Goal: Information Seeking & Learning: Understand process/instructions

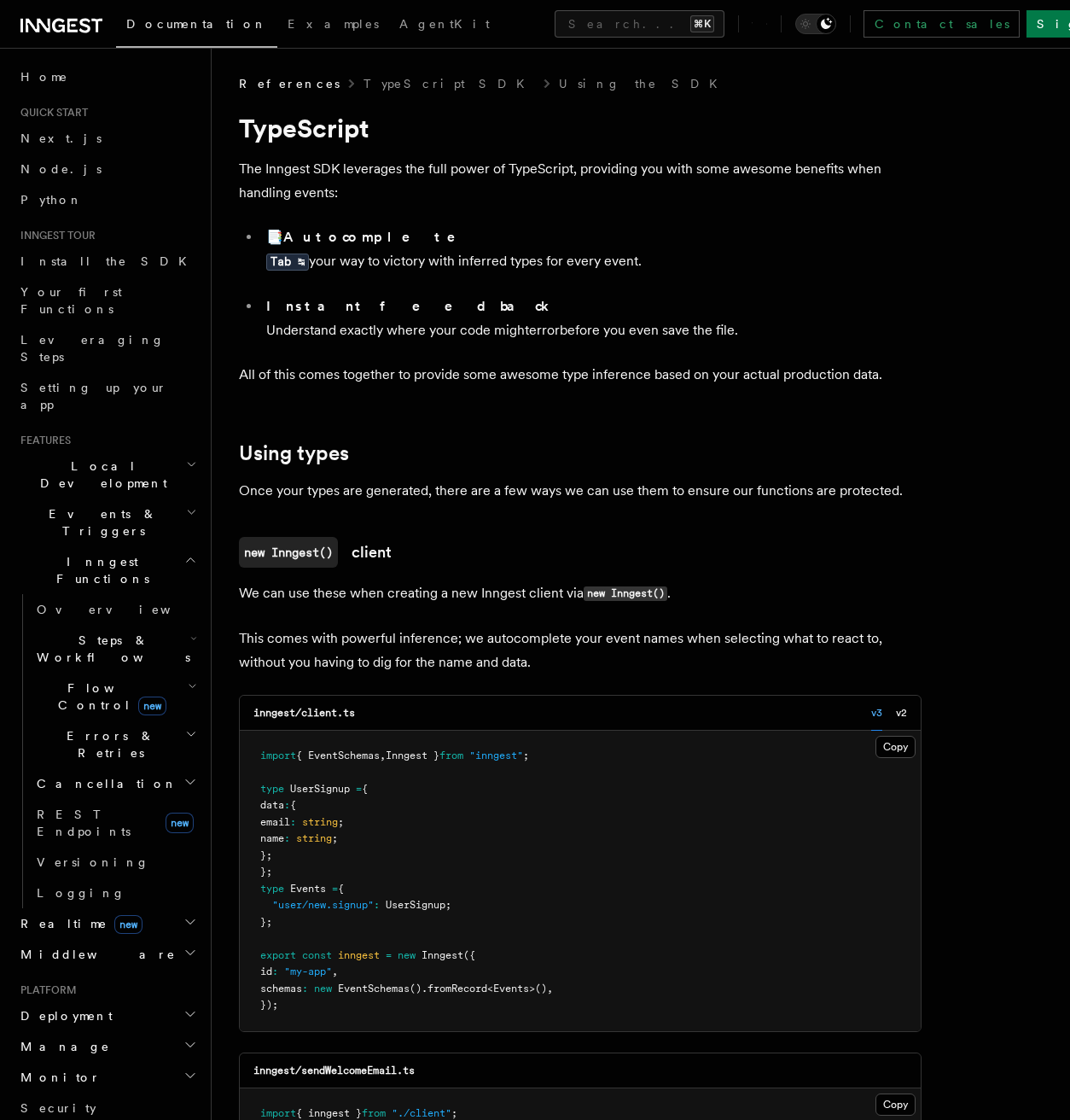
click at [103, 625] on h2 "Steps & Workflows" at bounding box center [115, 649] width 170 height 48
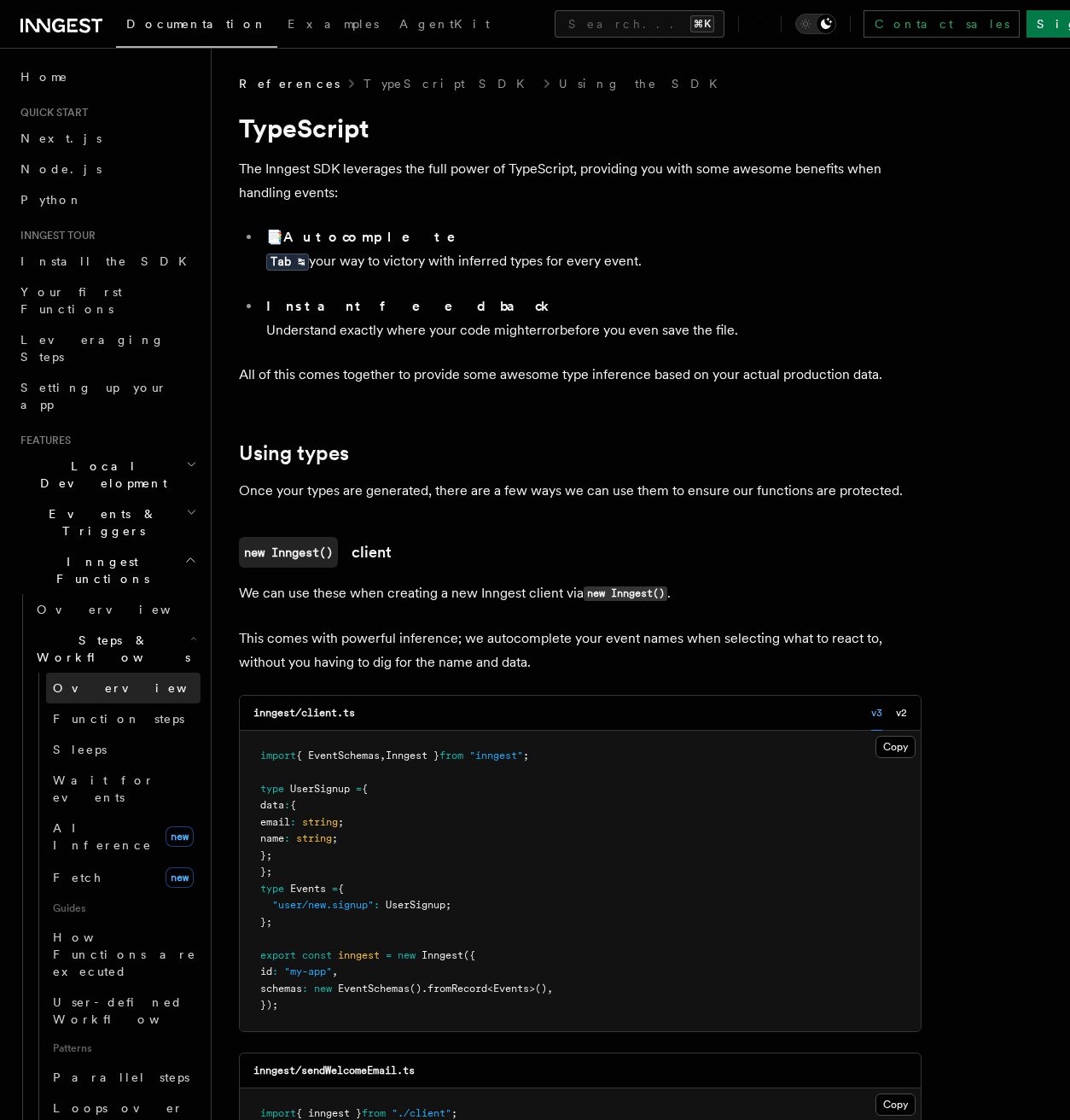
click at [105, 672] on link "Overview" at bounding box center [124, 687] width 154 height 31
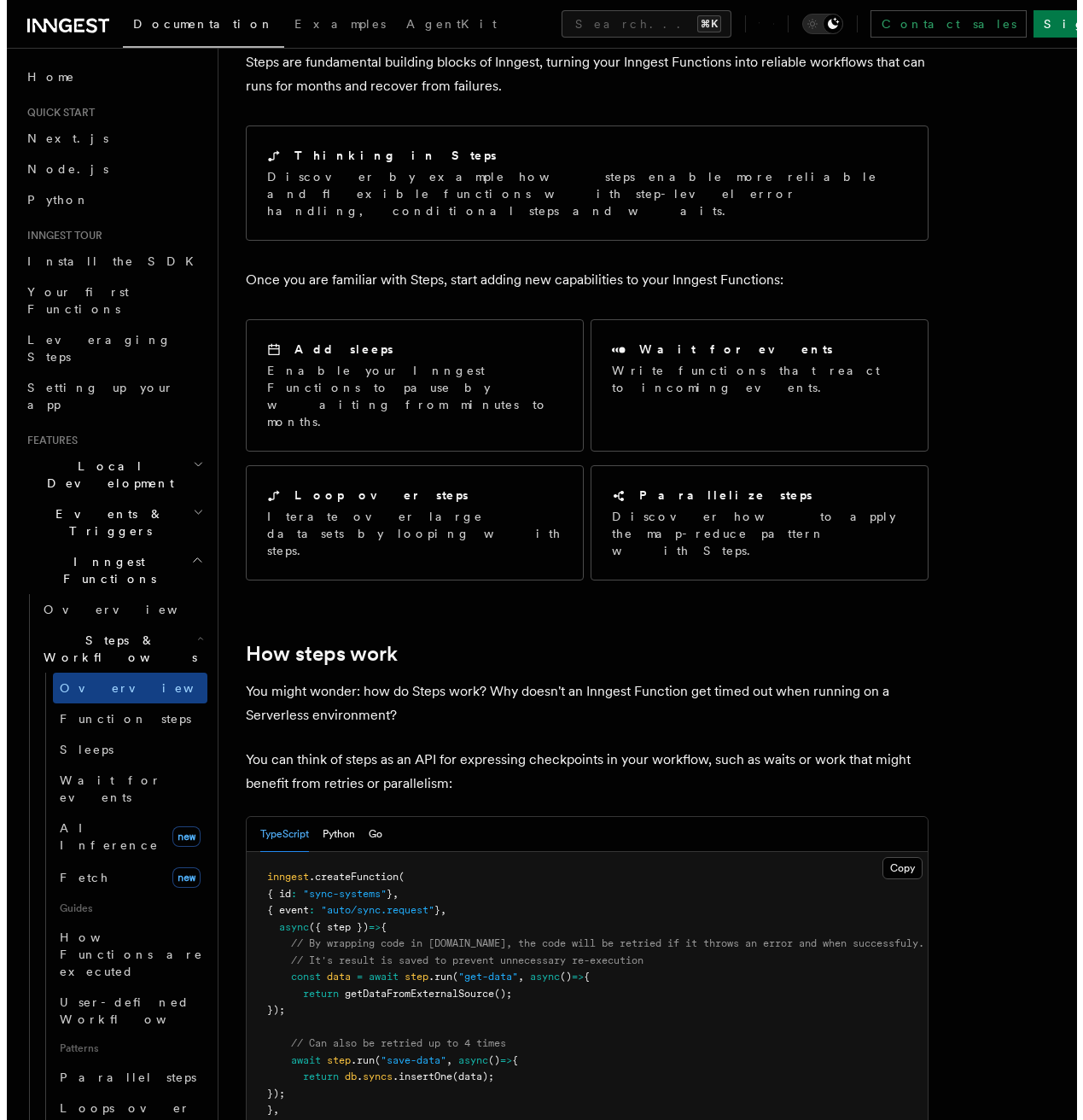
scroll to position [203, 0]
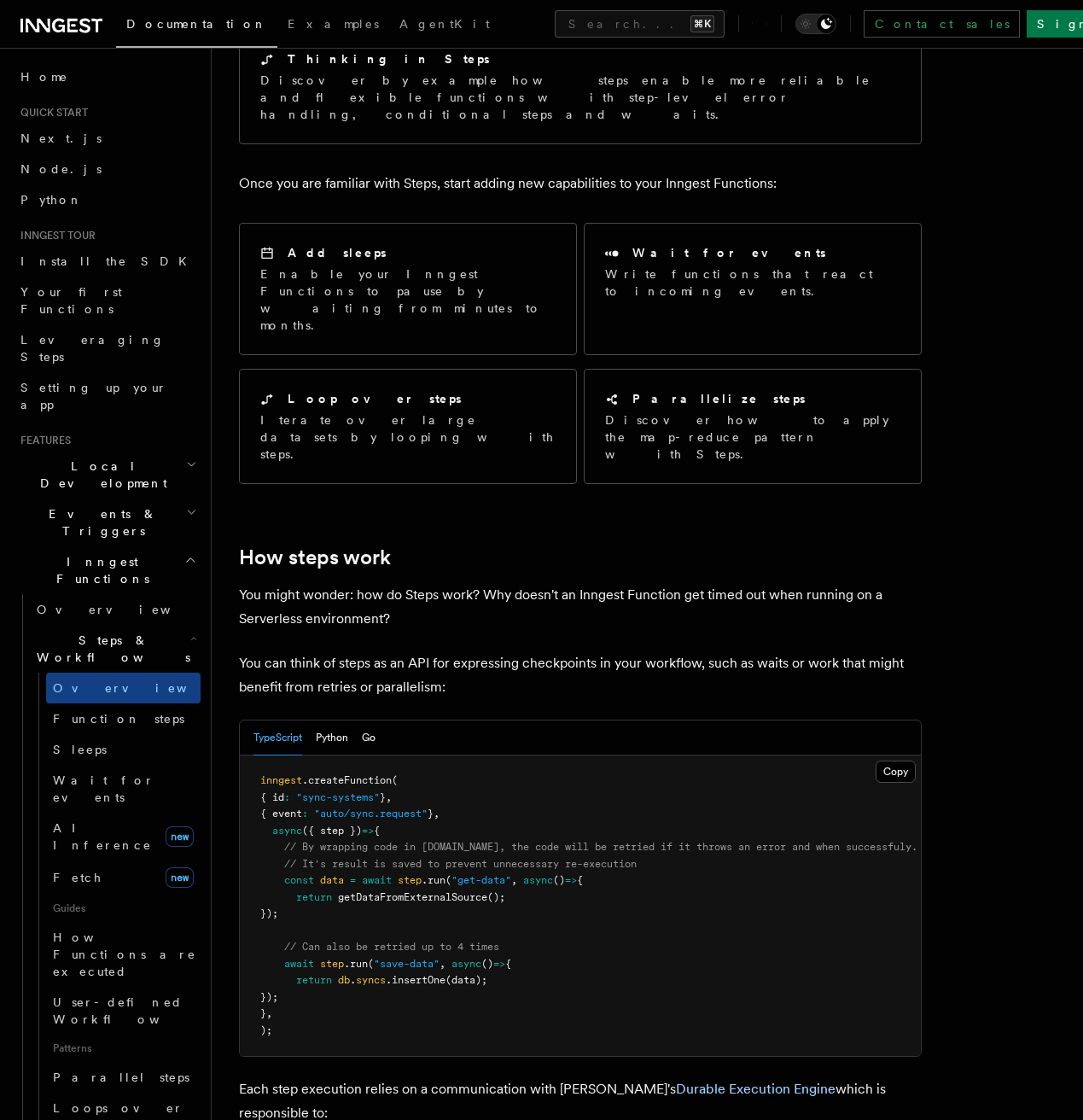
click at [608, 583] on p "You might wonder: how do Steps work? Why doesn't an Inngest Function get timed …" at bounding box center [579, 607] width 682 height 48
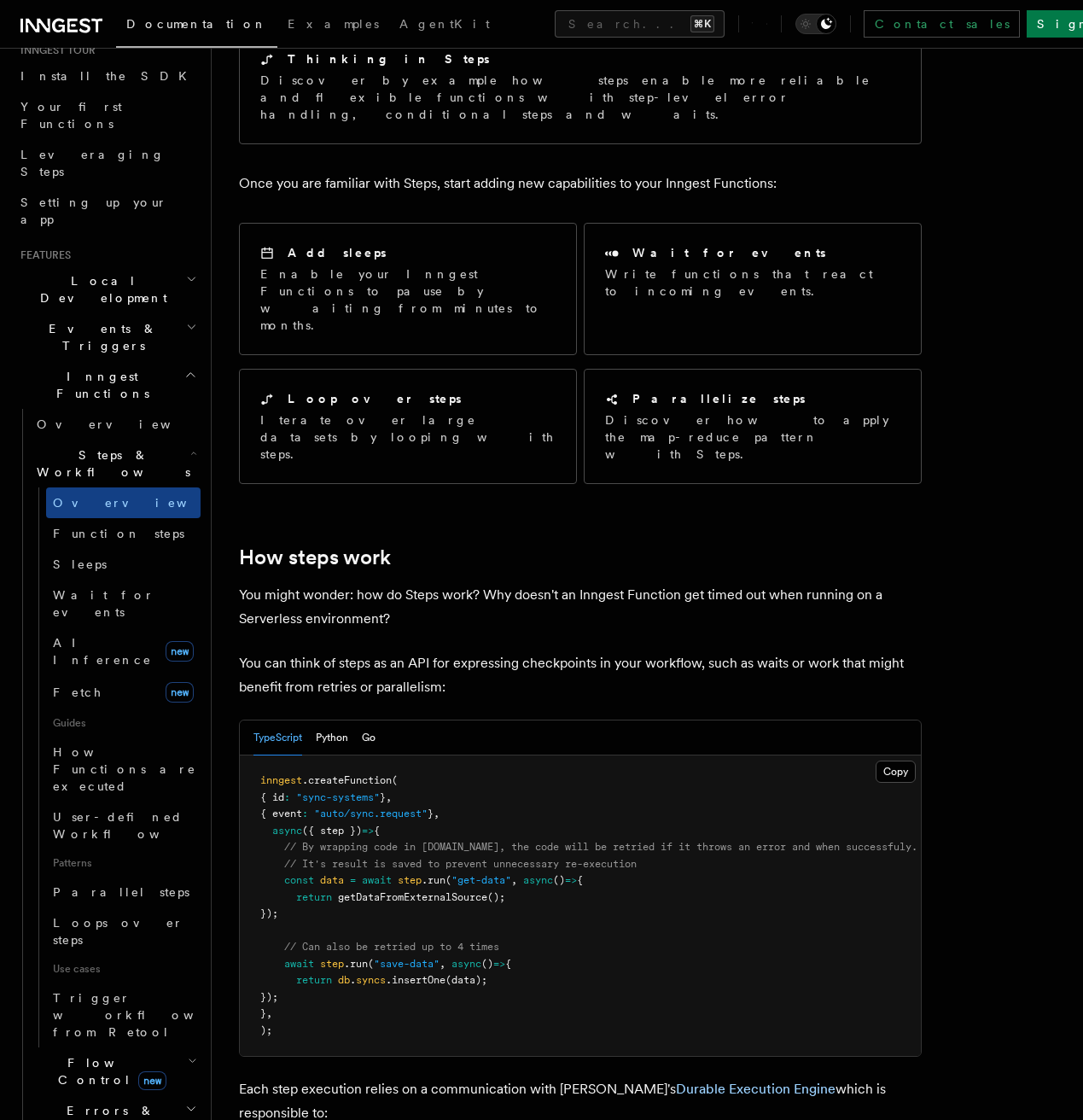
click at [170, 1095] on h2 "Errors & Retries" at bounding box center [115, 1119] width 170 height 48
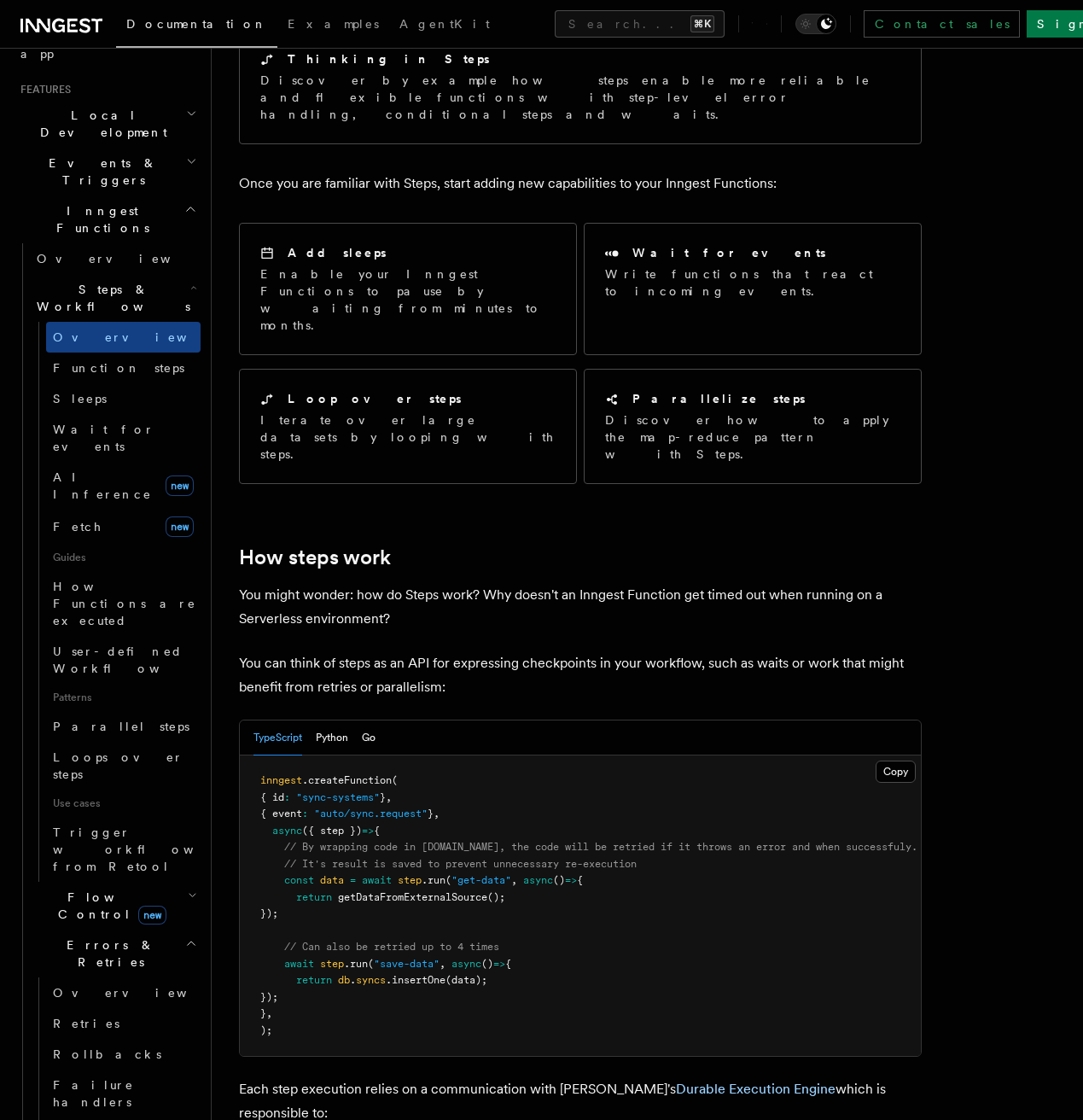
scroll to position [402, 0]
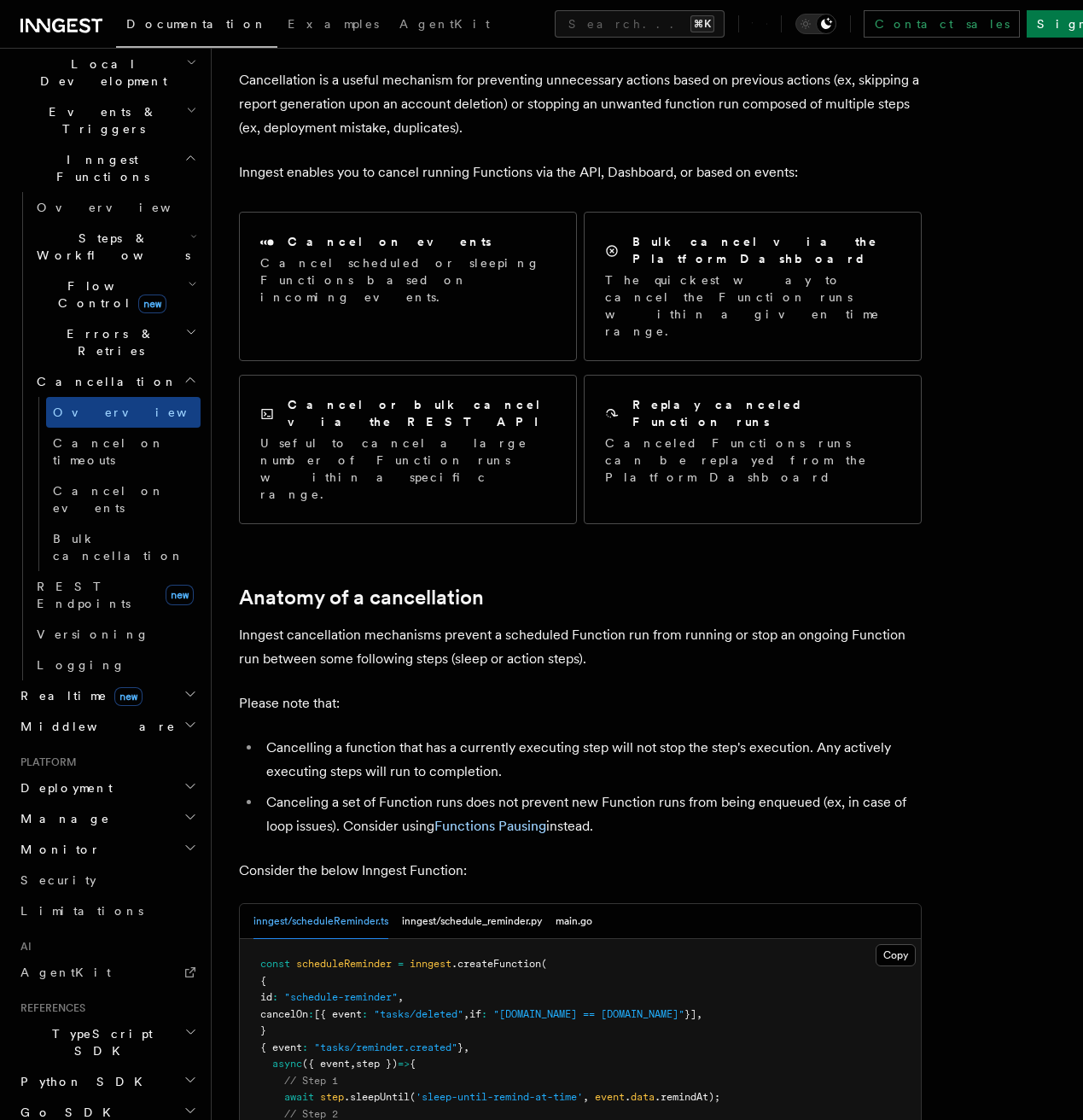
scroll to position [155, 0]
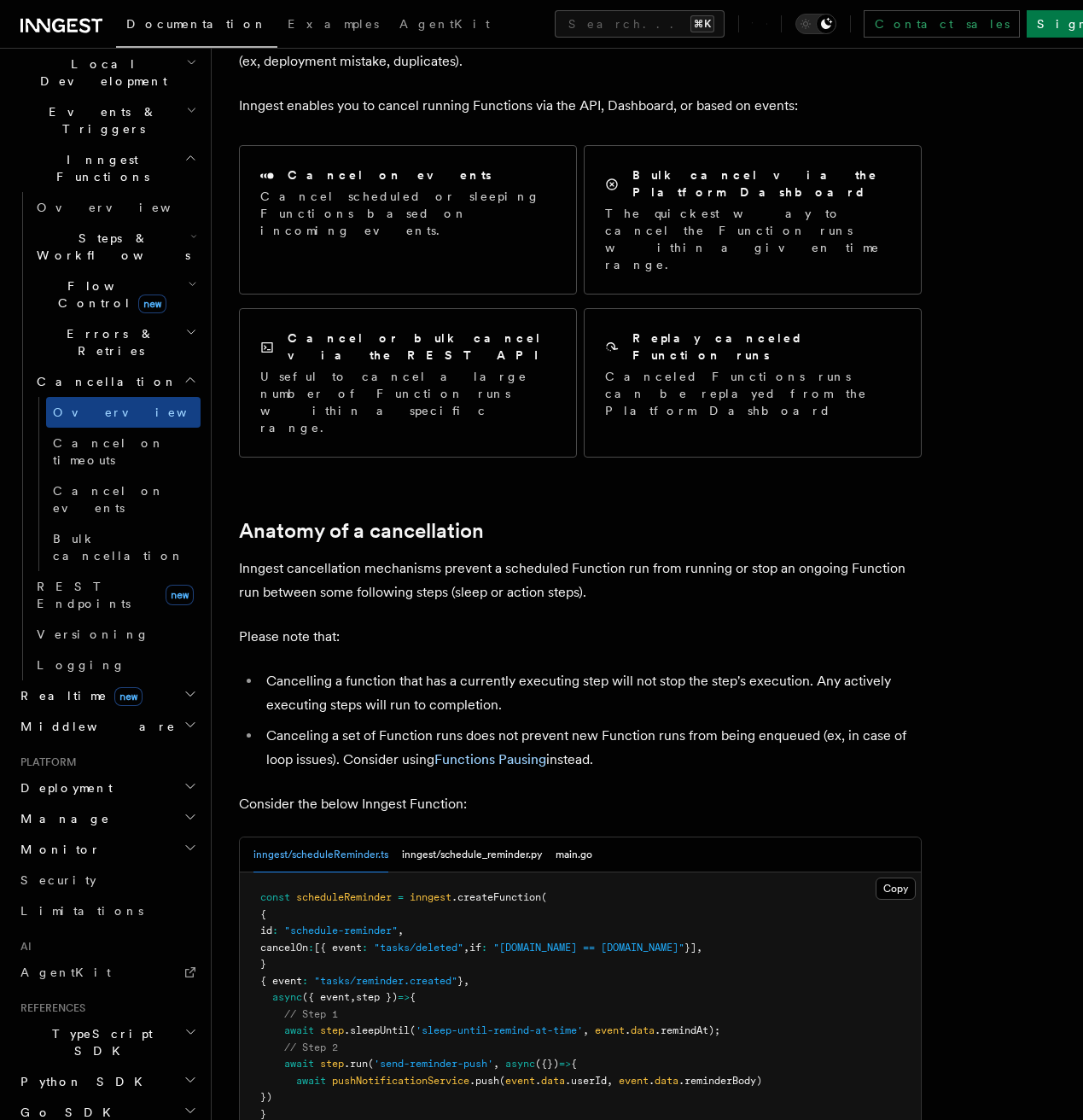
click at [812, 872] on pre "const scheduleReminder = inngest .createFunction ( { id : "schedule-reminder" ,…" at bounding box center [580, 1022] width 681 height 300
